Goal: Task Accomplishment & Management: Manage account settings

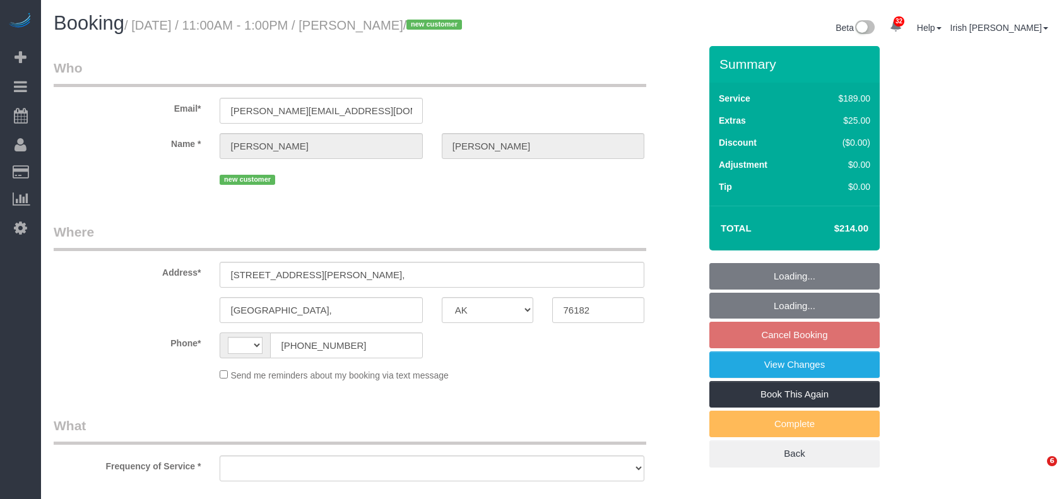
select select "[GEOGRAPHIC_DATA]"
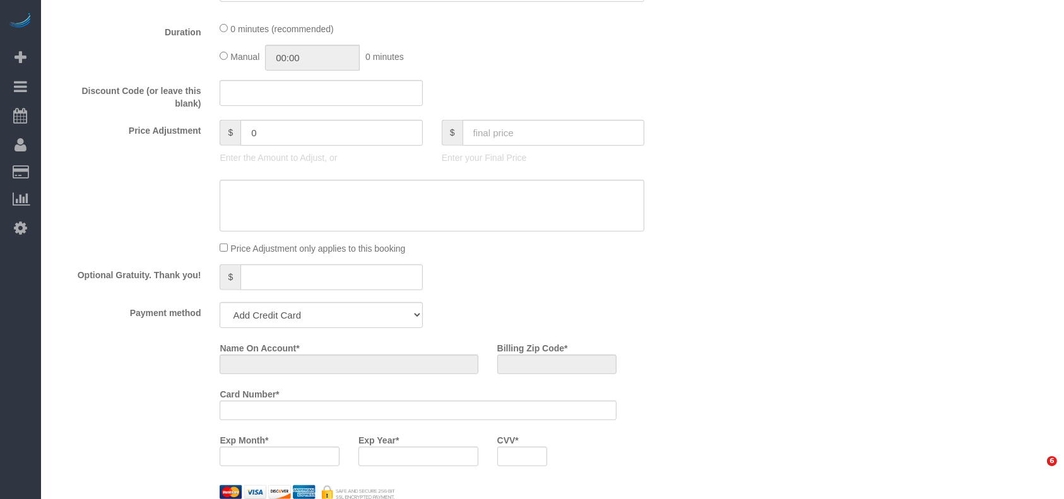
select select "string:[GEOGRAPHIC_DATA]"
select select "string:fspay-1b04e698-de51-4fd2-9a8f-8ea206d7cde2"
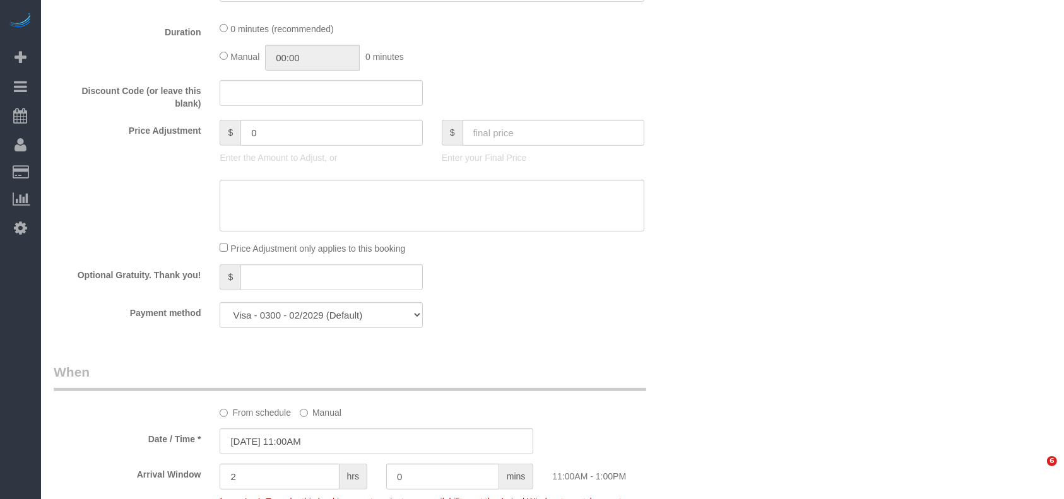
select select "object:1554"
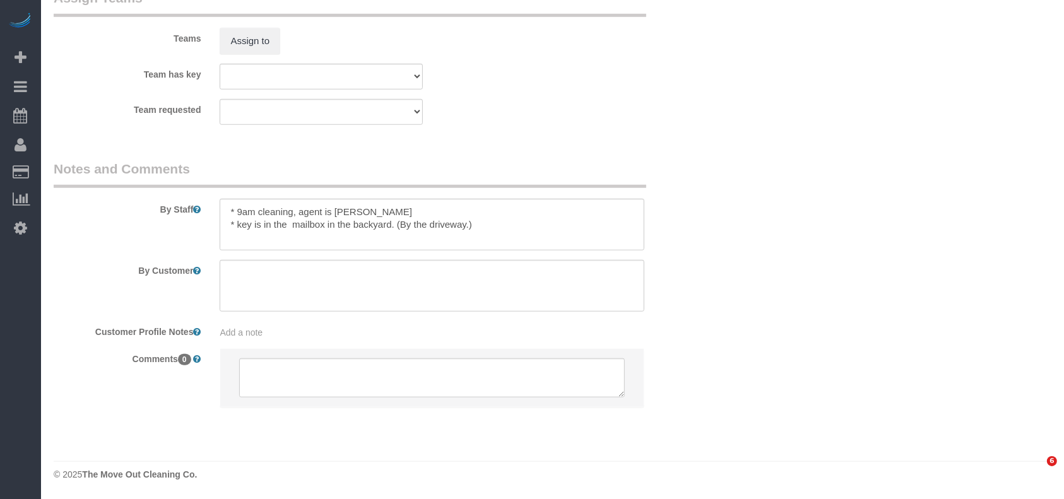
select select "3"
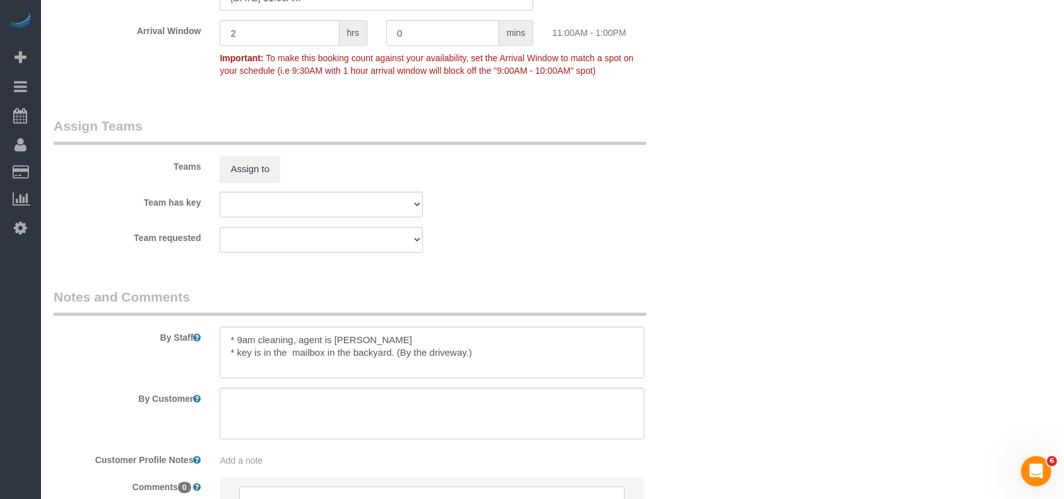
select select "object:1616"
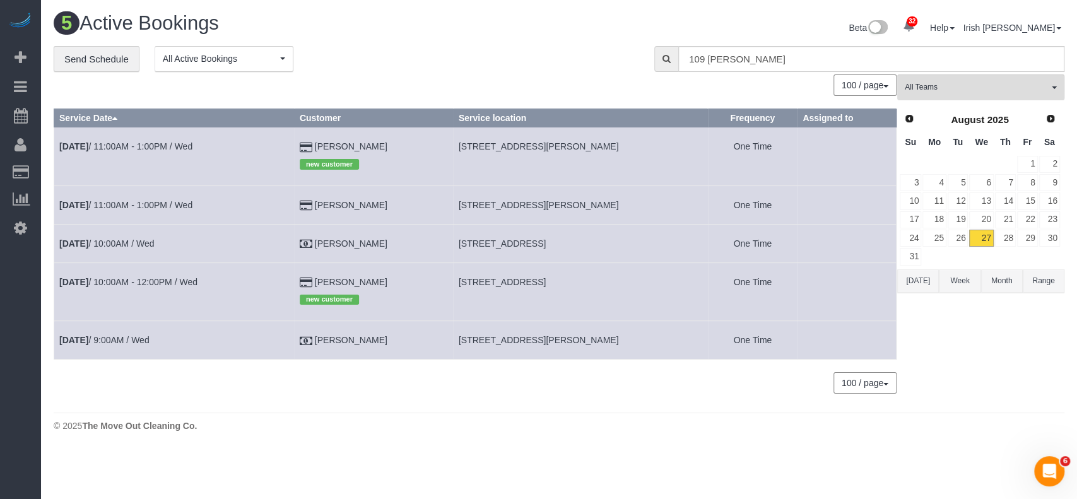
drag, startPoint x: 406, startPoint y: 205, endPoint x: 313, endPoint y: 204, distance: 93.4
click at [313, 204] on td "[PERSON_NAME]" at bounding box center [373, 205] width 159 height 38
copy td "[PERSON_NAME]"
click at [163, 204] on link "[DATE] 11:00AM - 1:00PM / Wed" at bounding box center [125, 205] width 133 height 10
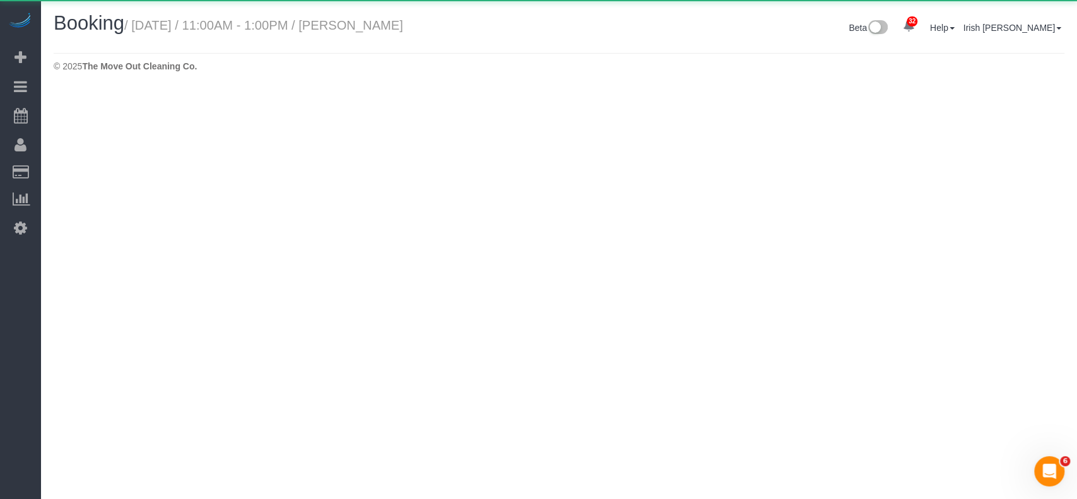
select select "[GEOGRAPHIC_DATA]"
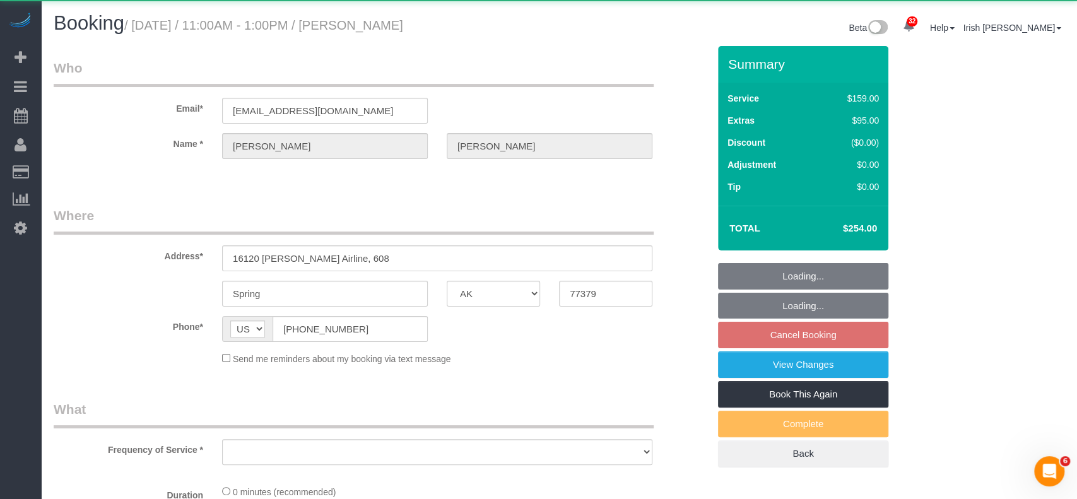
select select "object:2143"
select select "string:fspay-c1e547d1-ce9f-44f9-912b-70b88a00c78a"
select select "3"
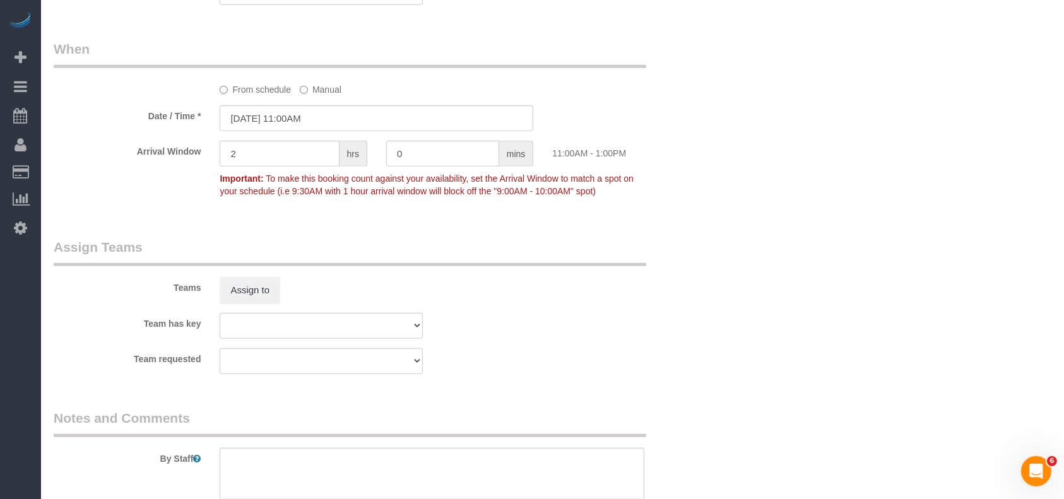
scroll to position [1343, 0]
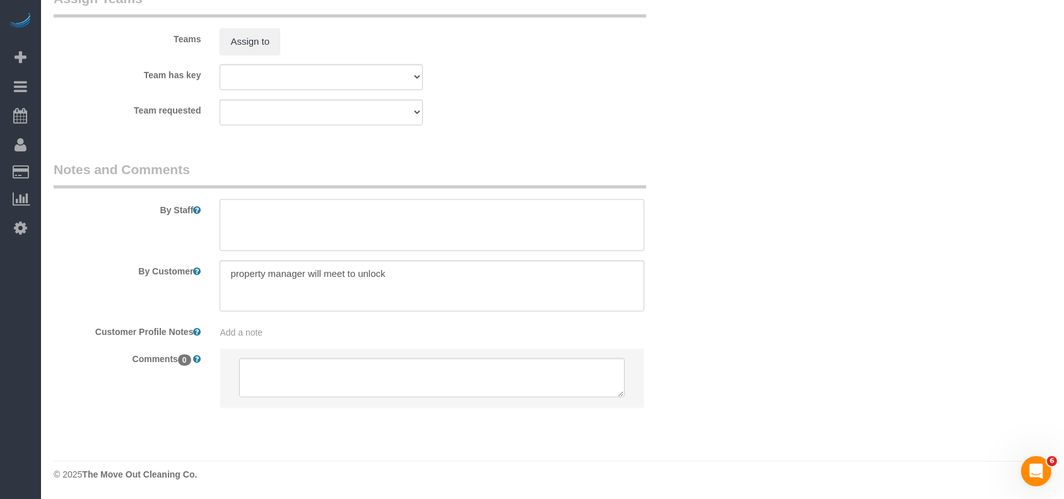
click at [260, 229] on textarea at bounding box center [432, 225] width 425 height 52
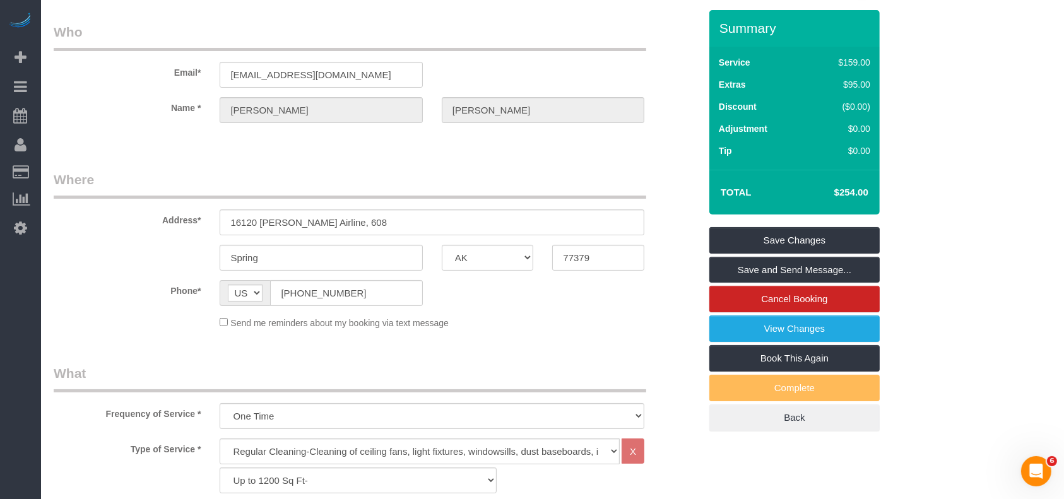
scroll to position [0, 0]
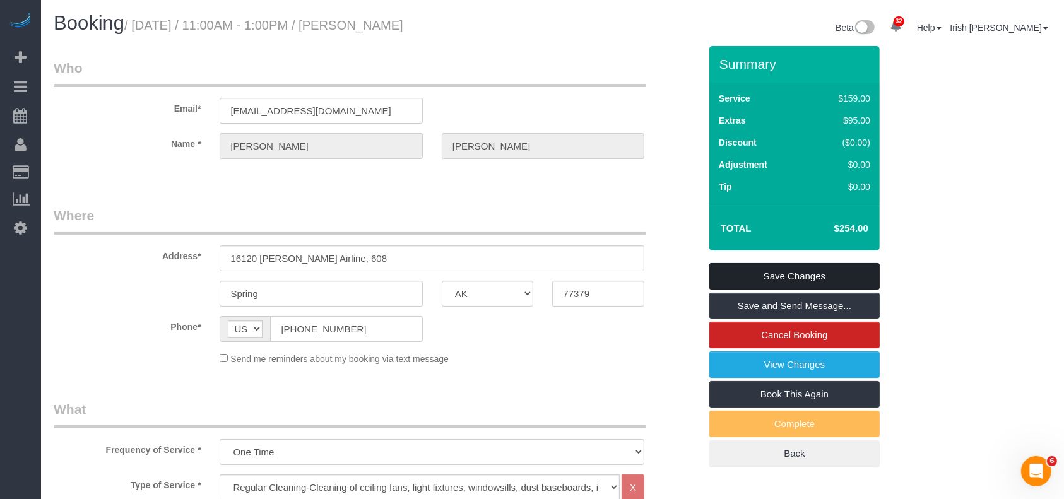
type textarea "*will open around 8-8:30am"
click at [772, 271] on link "Save Changes" at bounding box center [794, 276] width 170 height 27
